Goal: Transaction & Acquisition: Purchase product/service

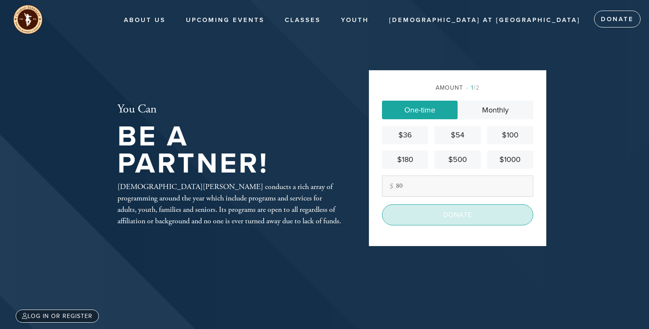
type input "80"
click at [443, 216] on input "Donate" at bounding box center [457, 214] width 151 height 21
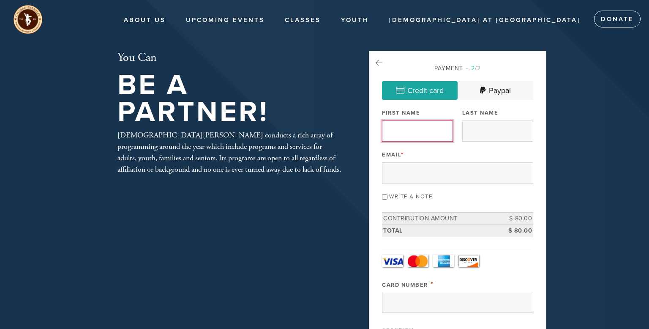
click at [421, 132] on input "First Name" at bounding box center [417, 130] width 71 height 21
type input "[DEMOGRAPHIC_DATA]"
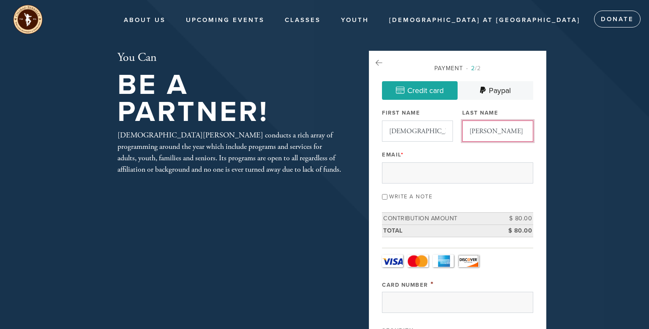
type input "Thompson"
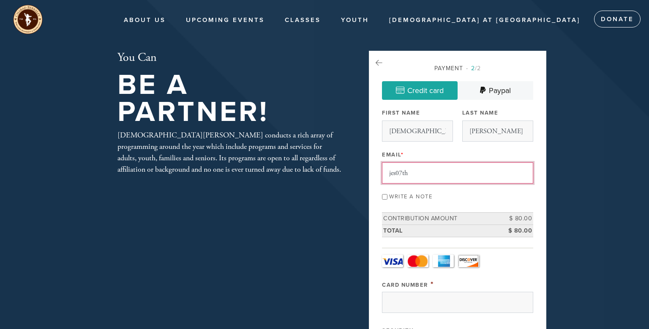
type input "jes07thompson@gmail.com"
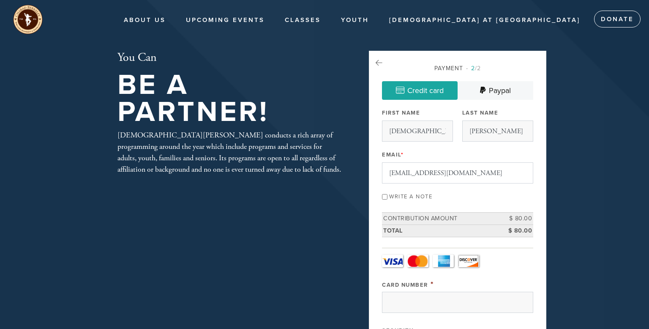
type input "po box 191273"
type input "San Francisco"
type input "CA"
type input "94119"
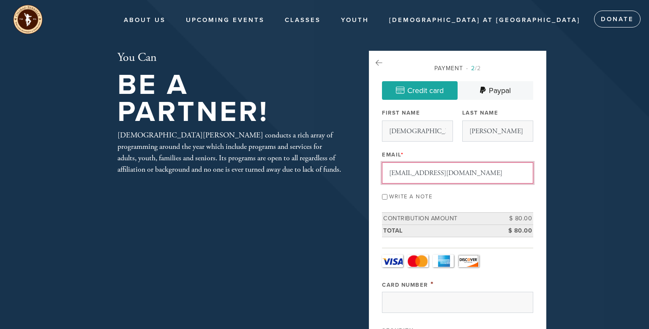
scroll to position [430, 0]
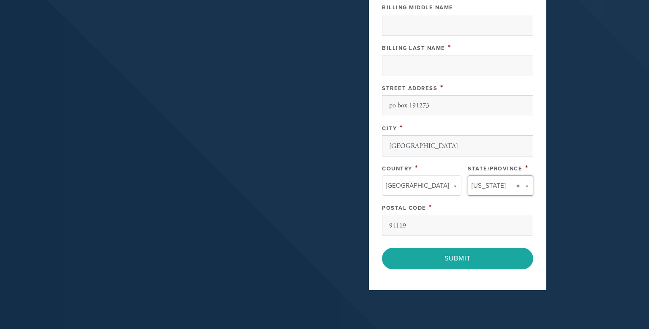
type input "CA"
type input "United States"
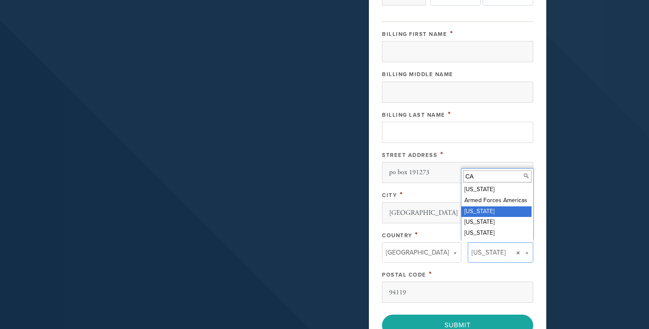
scroll to position [363, 0]
click at [432, 49] on input "Billing First Name" at bounding box center [457, 51] width 151 height 21
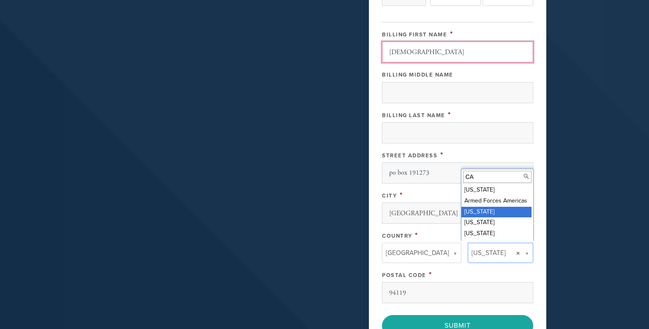
type input "Jescinta"
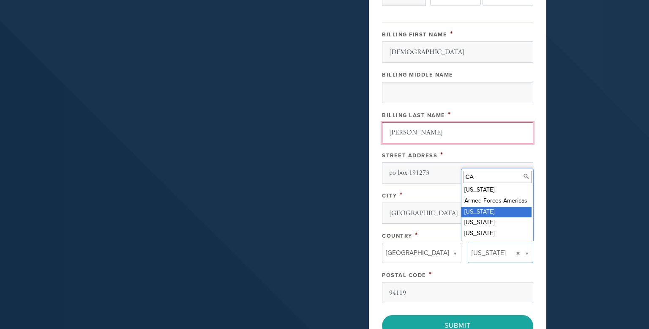
type input "Thompson"
type input "4815821066441532"
type input "517"
select select "9"
select select "2030"
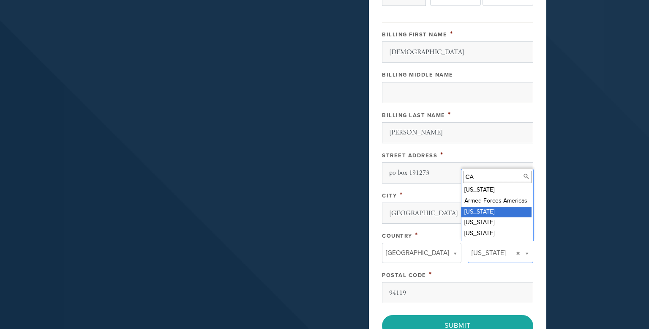
click at [578, 112] on header "About Us About US Visiting Berkeley Mikvah About Chabad Chabad in the News Juda…" at bounding box center [324, 29] width 649 height 784
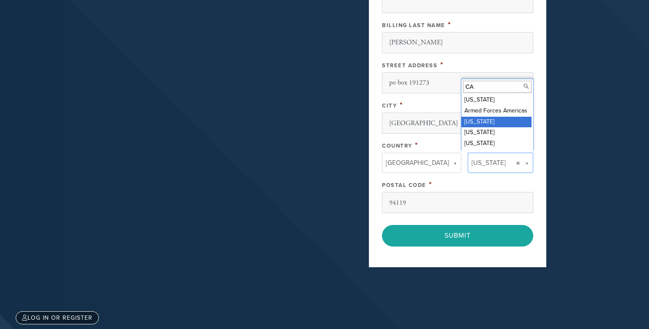
scroll to position [454, 0]
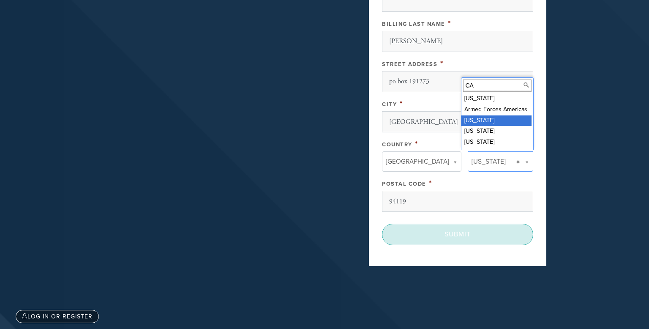
click at [503, 235] on input "Submit" at bounding box center [457, 234] width 151 height 21
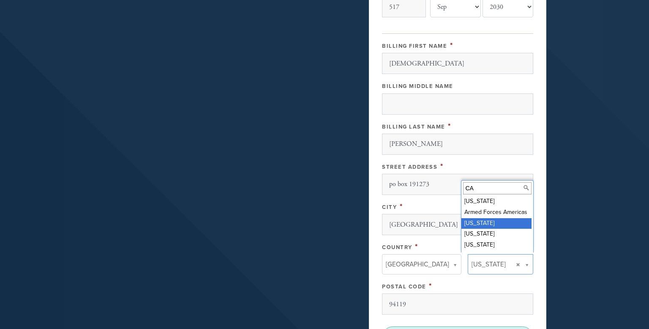
scroll to position [350, 0]
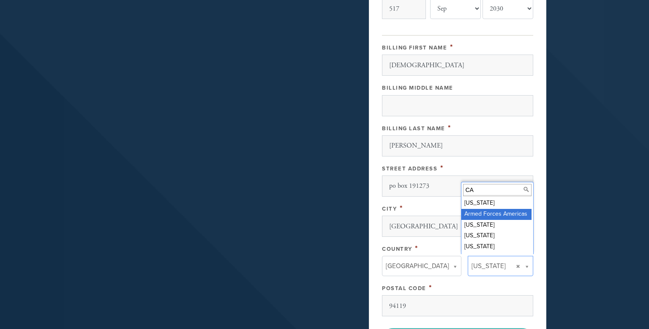
click at [556, 117] on header "About Us About US Visiting Berkeley Mikvah About Chabad Chabad in the News Juda…" at bounding box center [324, 42] width 649 height 784
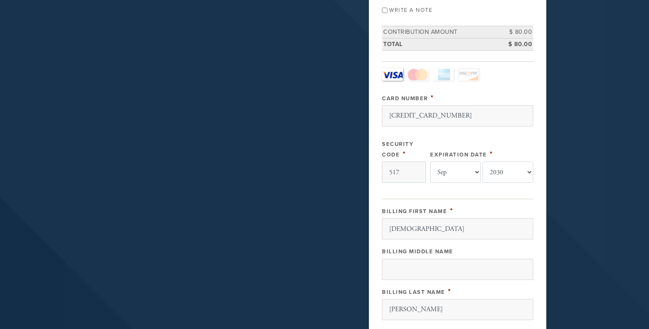
scroll to position [0, 0]
